Goal: Transaction & Acquisition: Purchase product/service

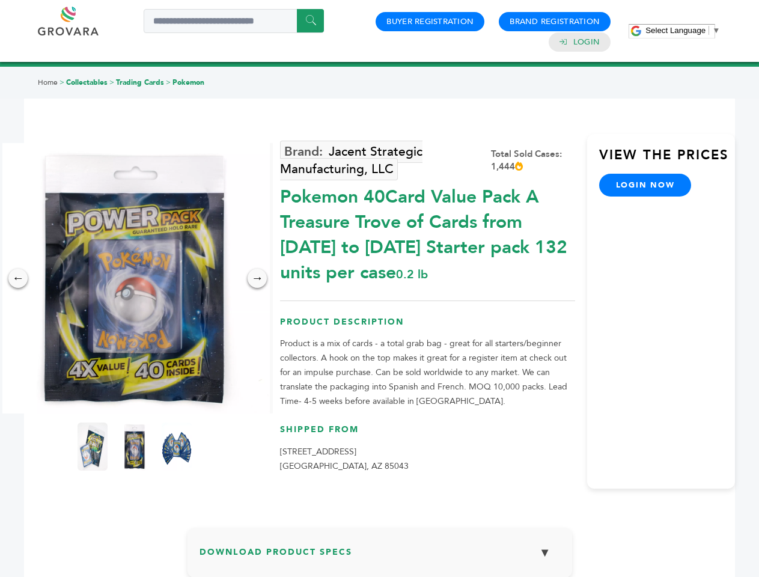
click at [682, 30] on span "Select Language" at bounding box center [675, 30] width 60 height 9
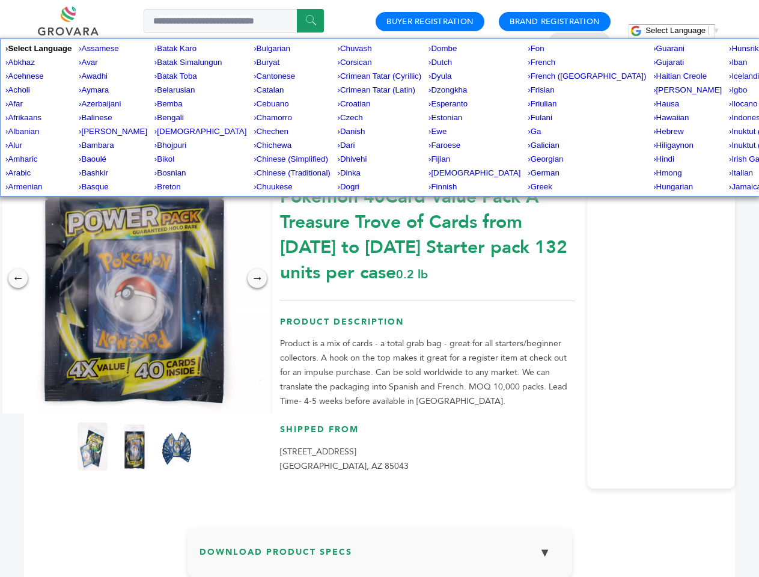
click at [135, 278] on img at bounding box center [134, 278] width 270 height 270
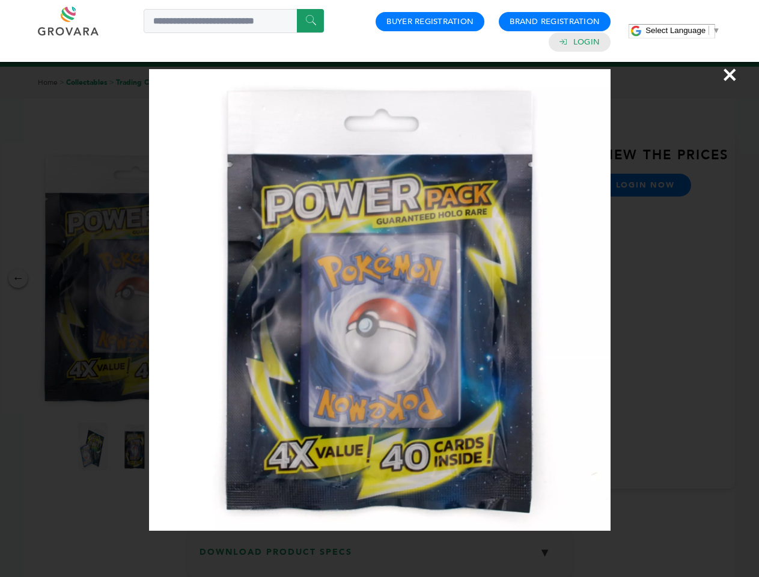
click at [18, 278] on div "×" at bounding box center [379, 288] width 759 height 577
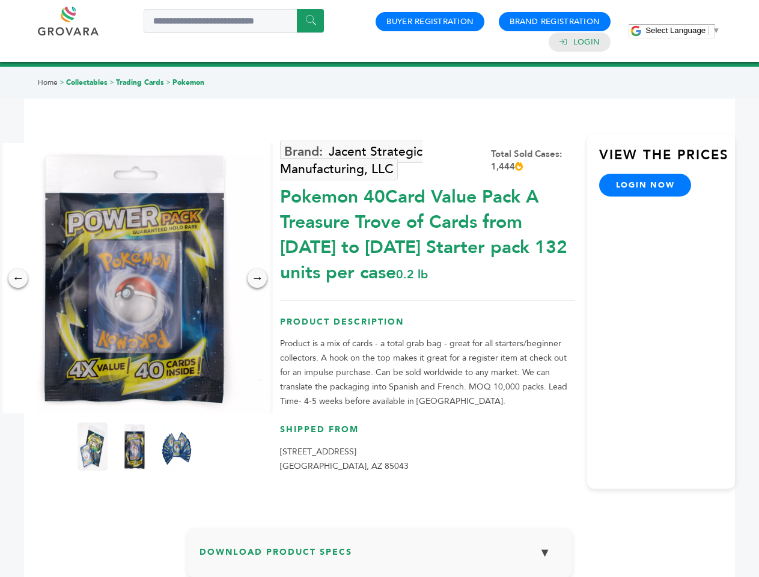
click at [257, 278] on div "→" at bounding box center [256, 277] width 19 height 19
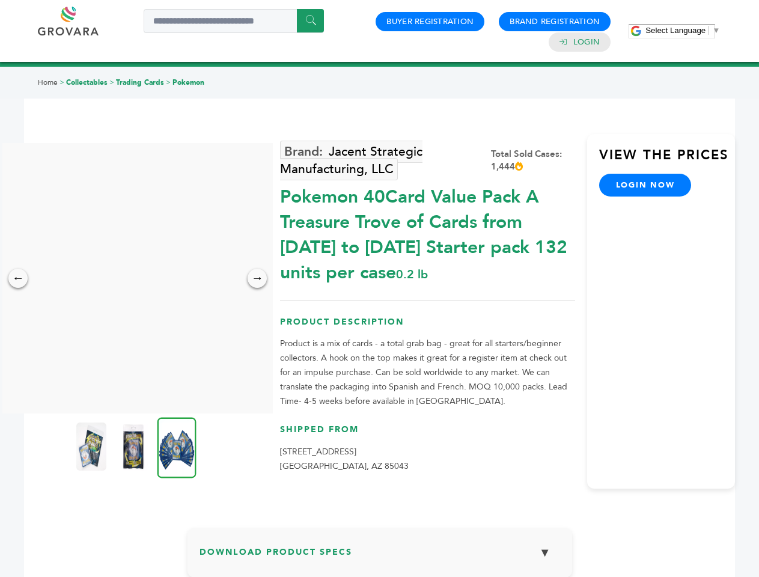
click at [92, 446] on img at bounding box center [91, 446] width 30 height 48
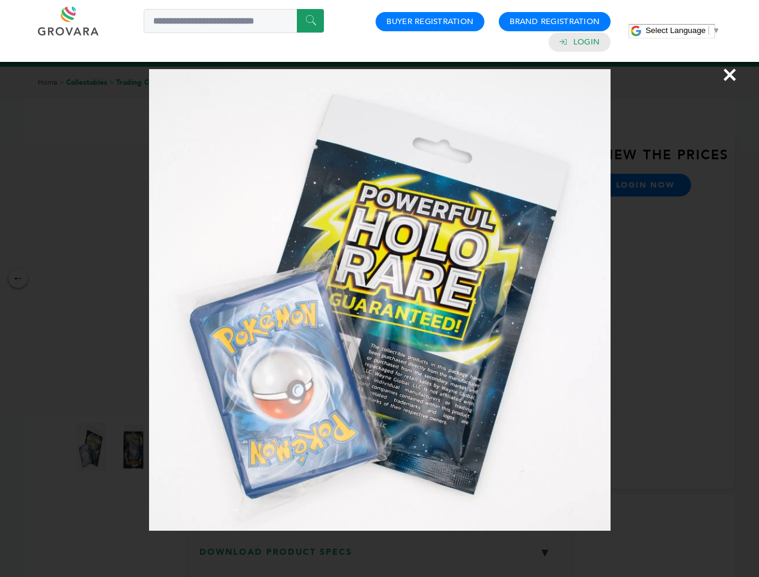
click at [135, 446] on div "×" at bounding box center [379, 288] width 759 height 577
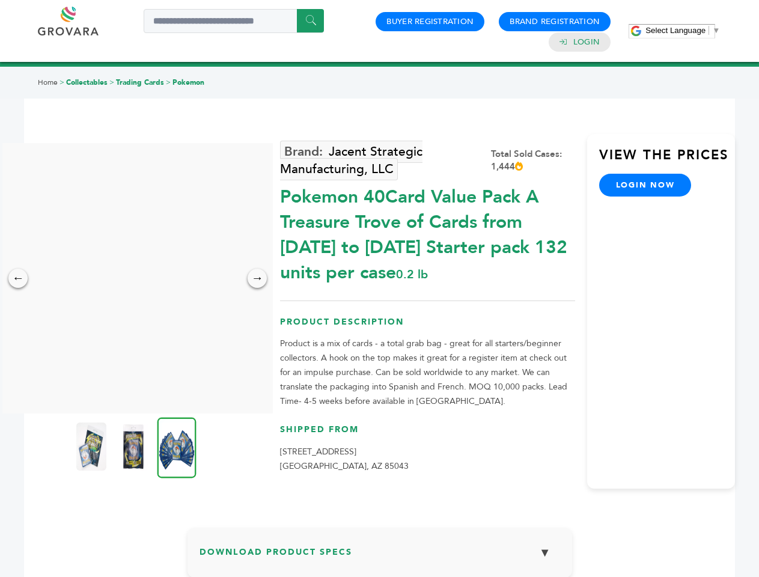
click at [177, 446] on img at bounding box center [176, 447] width 39 height 61
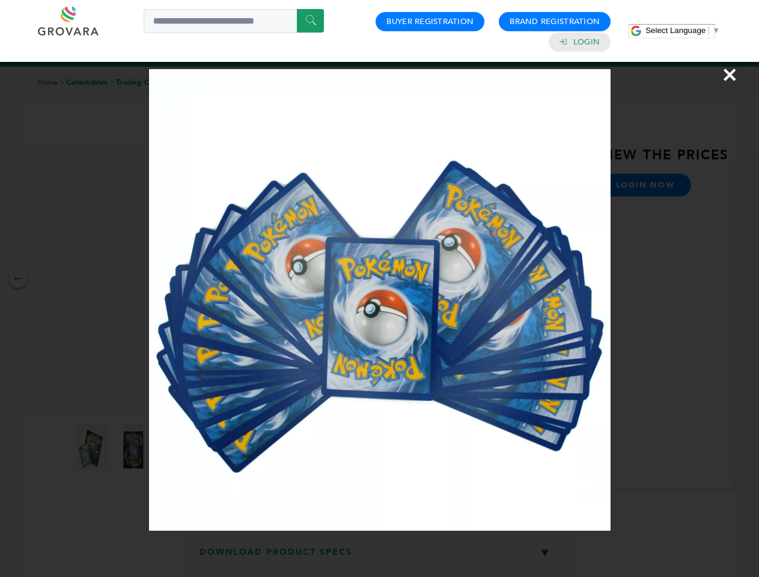
click at [380, 557] on div "×" at bounding box center [379, 288] width 759 height 577
